Goal: Task Accomplishment & Management: Complete application form

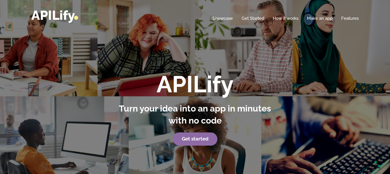
click at [207, 138] on link "Get started" at bounding box center [195, 139] width 45 height 13
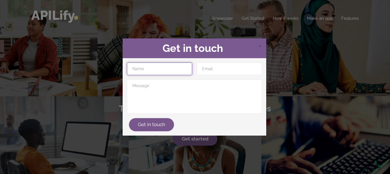
click at [166, 65] on input "text" at bounding box center [159, 69] width 65 height 13
type input "Talita"
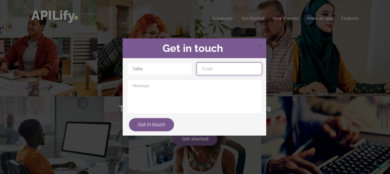
click at [230, 71] on input "email" at bounding box center [229, 69] width 65 height 13
type input "M"
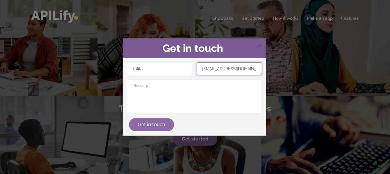
type input "[EMAIL_ADDRESS][DOMAIN_NAME]"
click at [154, 126] on button "Get in touch" at bounding box center [151, 124] width 45 height 13
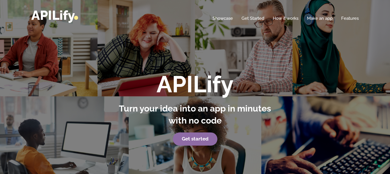
click at [191, 133] on p "Get started" at bounding box center [194, 139] width 159 height 13
click at [197, 142] on link "Get started" at bounding box center [195, 139] width 45 height 13
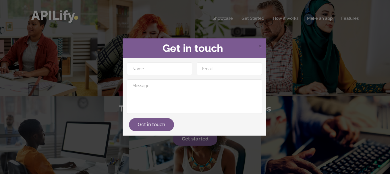
click at [56, 93] on div "× Get in touch Get in touch" at bounding box center [195, 87] width 390 height 174
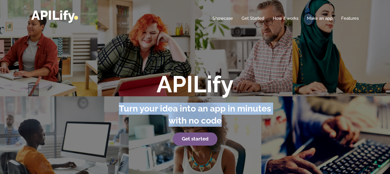
drag, startPoint x: 221, startPoint y: 117, endPoint x: 121, endPoint y: 107, distance: 100.8
click at [121, 107] on strong "Turn your idea into an app in minutes with no code" at bounding box center [195, 115] width 152 height 22
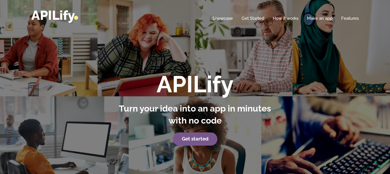
click at [149, 47] on div "APILify Turn your idea into an app in minutes with no code Get started" at bounding box center [195, 101] width 390 height 203
click at [204, 140] on strong "Get started" at bounding box center [195, 139] width 27 height 6
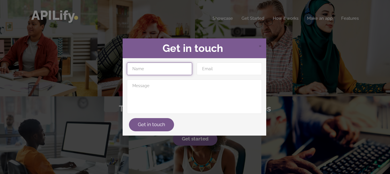
click at [172, 64] on input "text" at bounding box center [159, 69] width 65 height 13
type input "Talita"
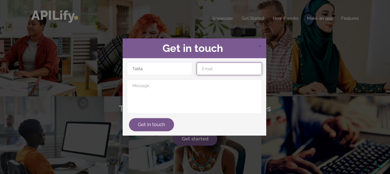
click at [206, 75] on input "email" at bounding box center [229, 69] width 65 height 13
type input "[EMAIL_ADDRESS][DOMAIN_NAME]"
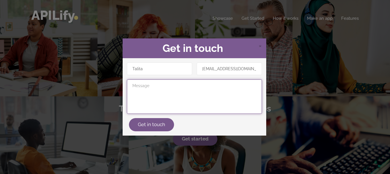
click at [200, 91] on textarea at bounding box center [194, 97] width 135 height 34
paste textarea "Crie uma API RESTful chamada **CoupleFinance API**, para gestão financeira de c…"
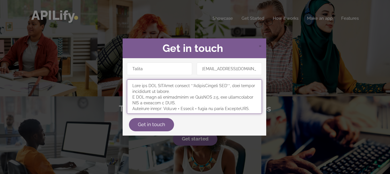
scroll to position [601, 0]
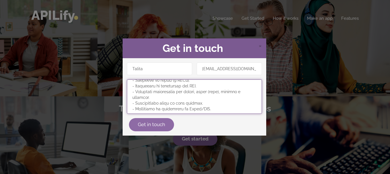
type textarea "Crie uma API RESTful chamada **CoupleFinance API**, para gestão financeira de c…"
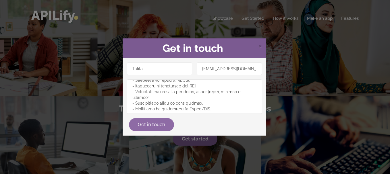
click at [160, 125] on button "Get in touch" at bounding box center [151, 124] width 45 height 13
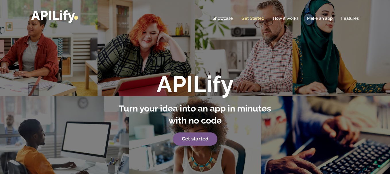
click at [252, 17] on link "Get Started" at bounding box center [253, 19] width 23 height 6
